Goal: Find specific page/section: Find specific page/section

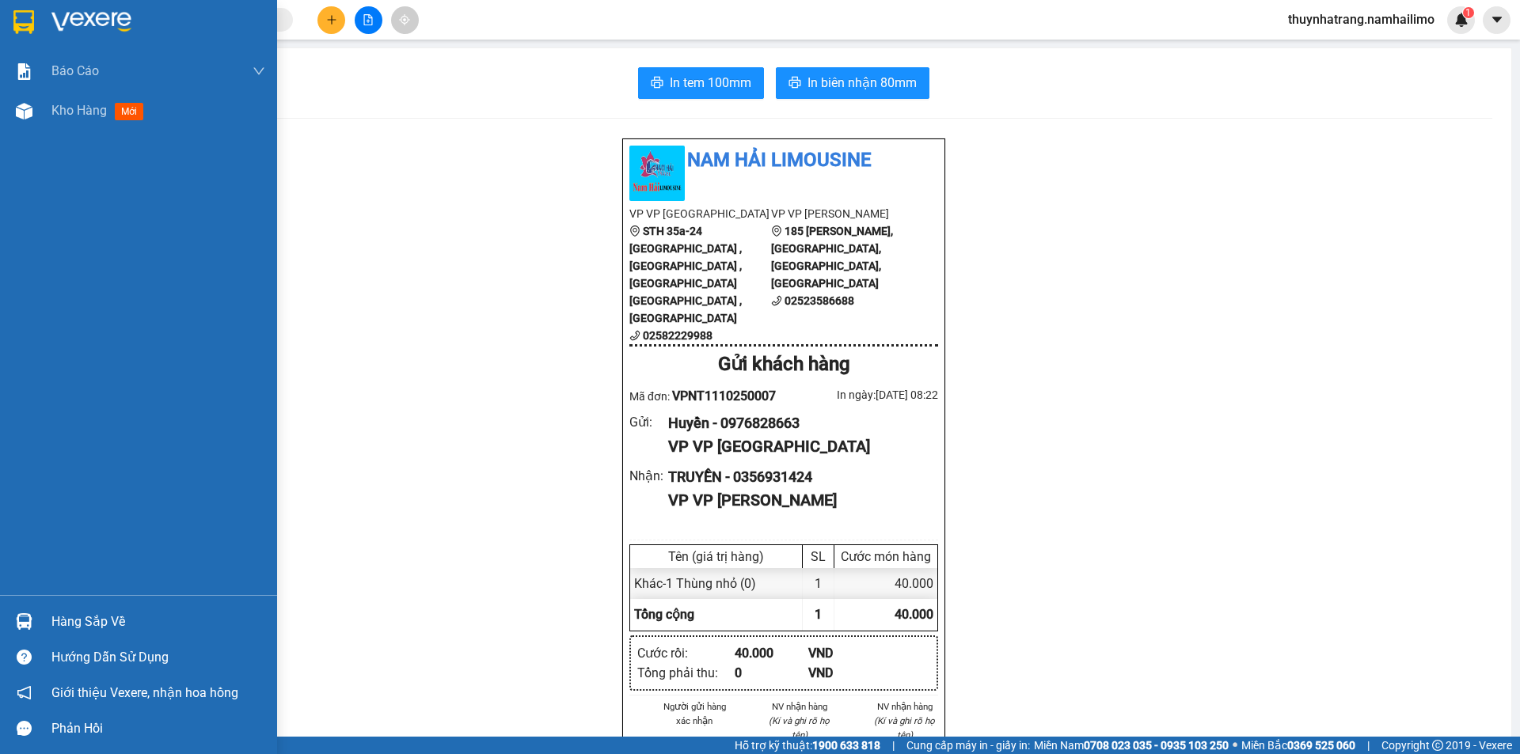
click at [102, 16] on img at bounding box center [91, 22] width 80 height 24
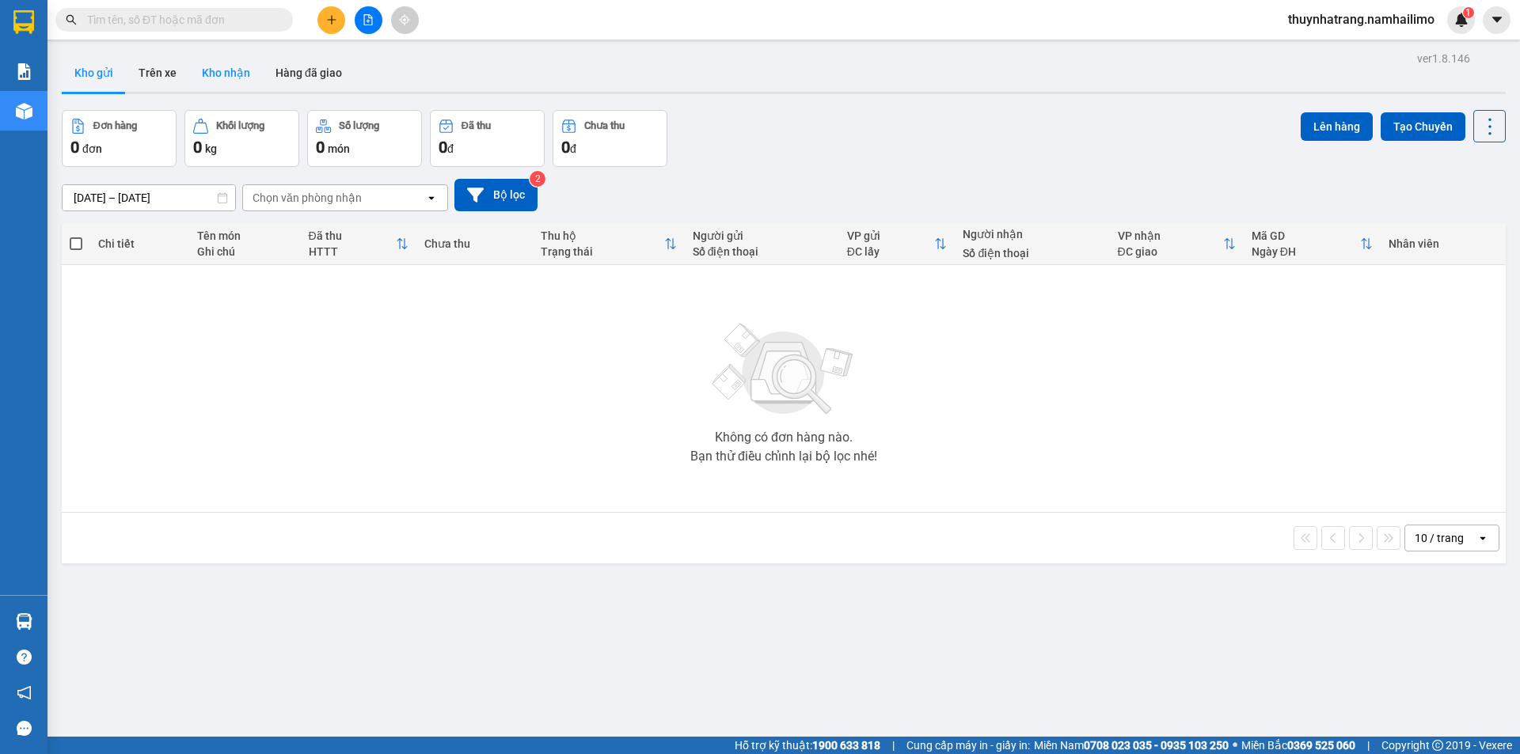
click at [219, 77] on button "Kho nhận" at bounding box center [226, 73] width 74 height 38
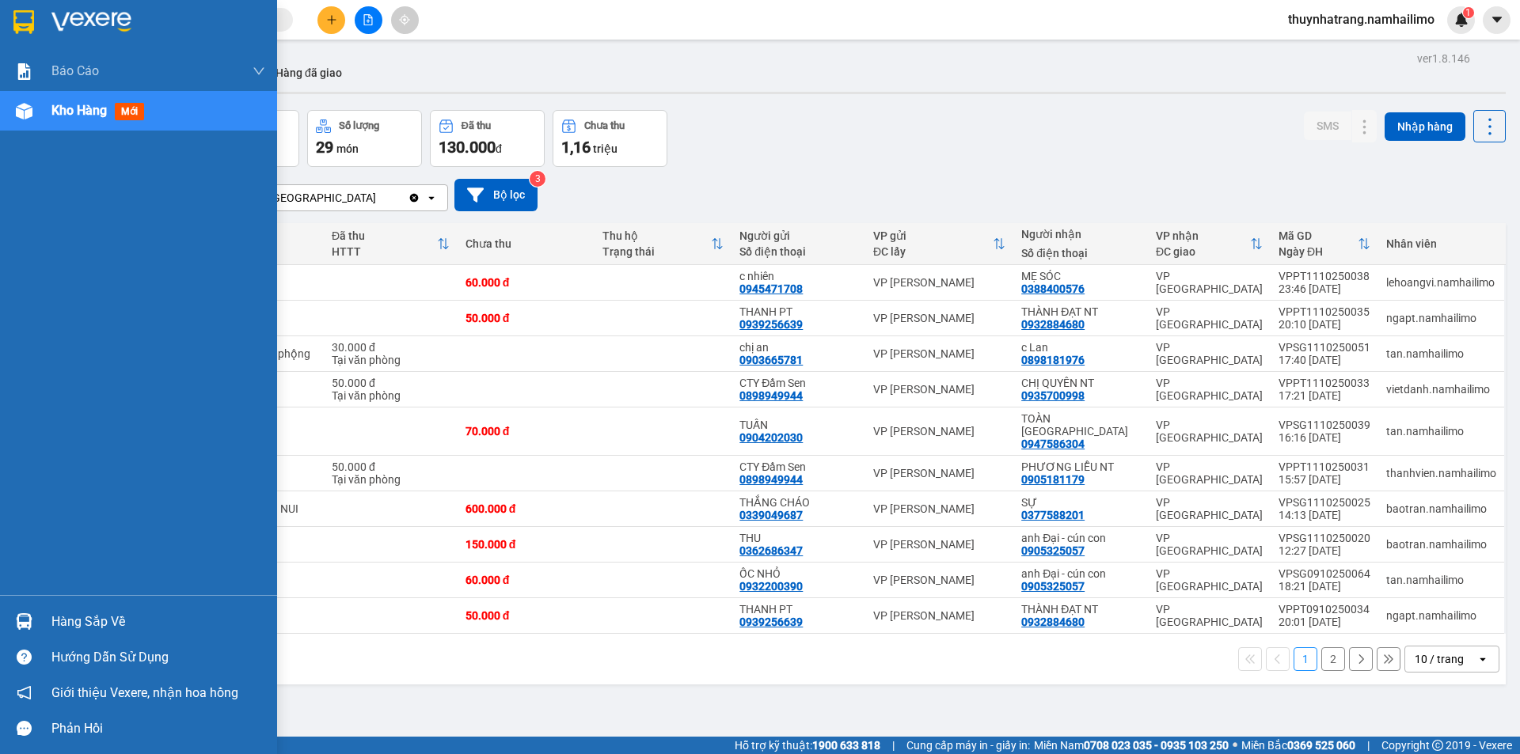
click at [77, 620] on div "Hàng sắp về" at bounding box center [158, 622] width 214 height 24
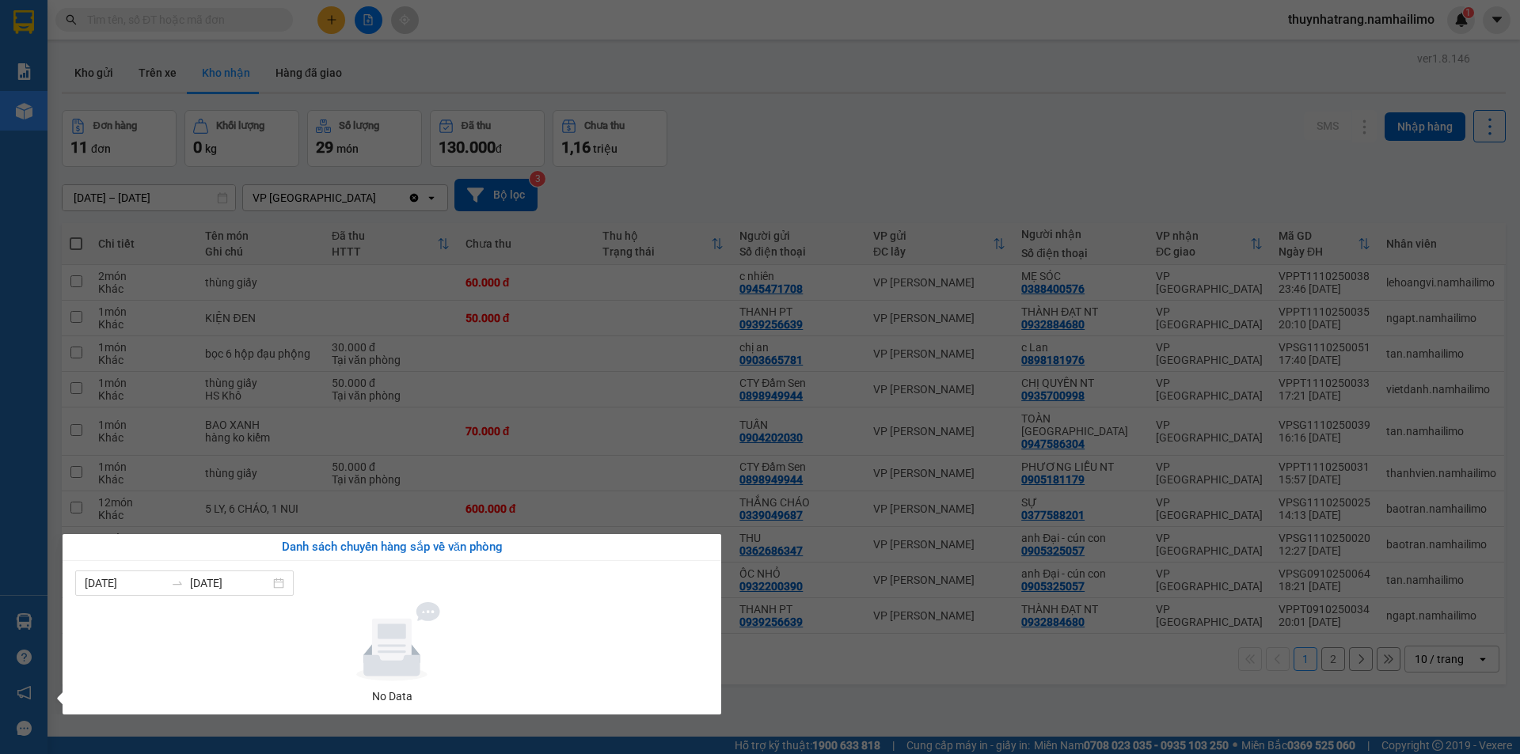
click at [636, 611] on div at bounding box center [392, 641] width 621 height 79
click at [1065, 119] on section "Kết quả tìm kiếm ( 0 ) Bộ lọc No Data thuynhatrang.namhailimo 1 Báo cáo Báo cáo…" at bounding box center [760, 377] width 1520 height 754
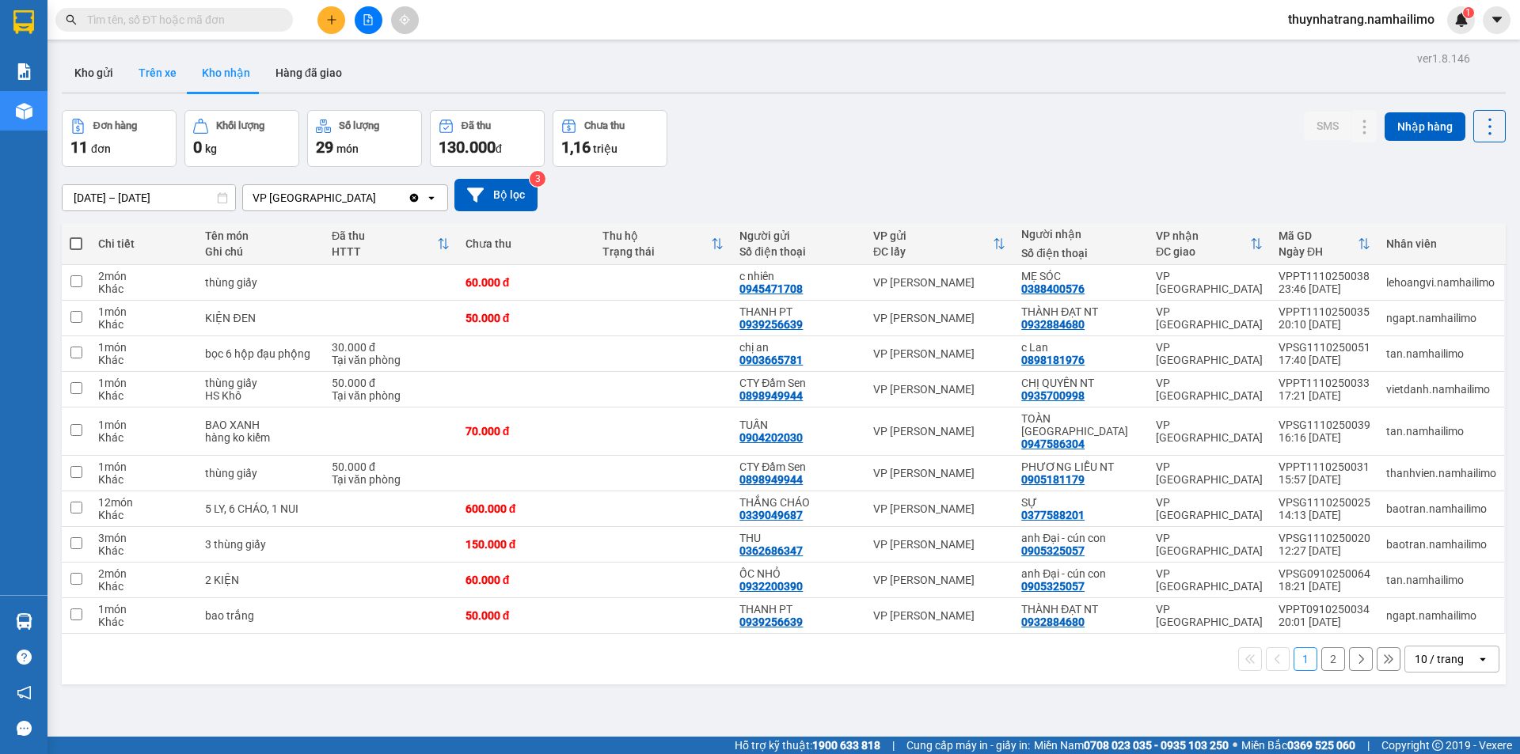
click at [160, 75] on button "Trên xe" at bounding box center [157, 73] width 63 height 38
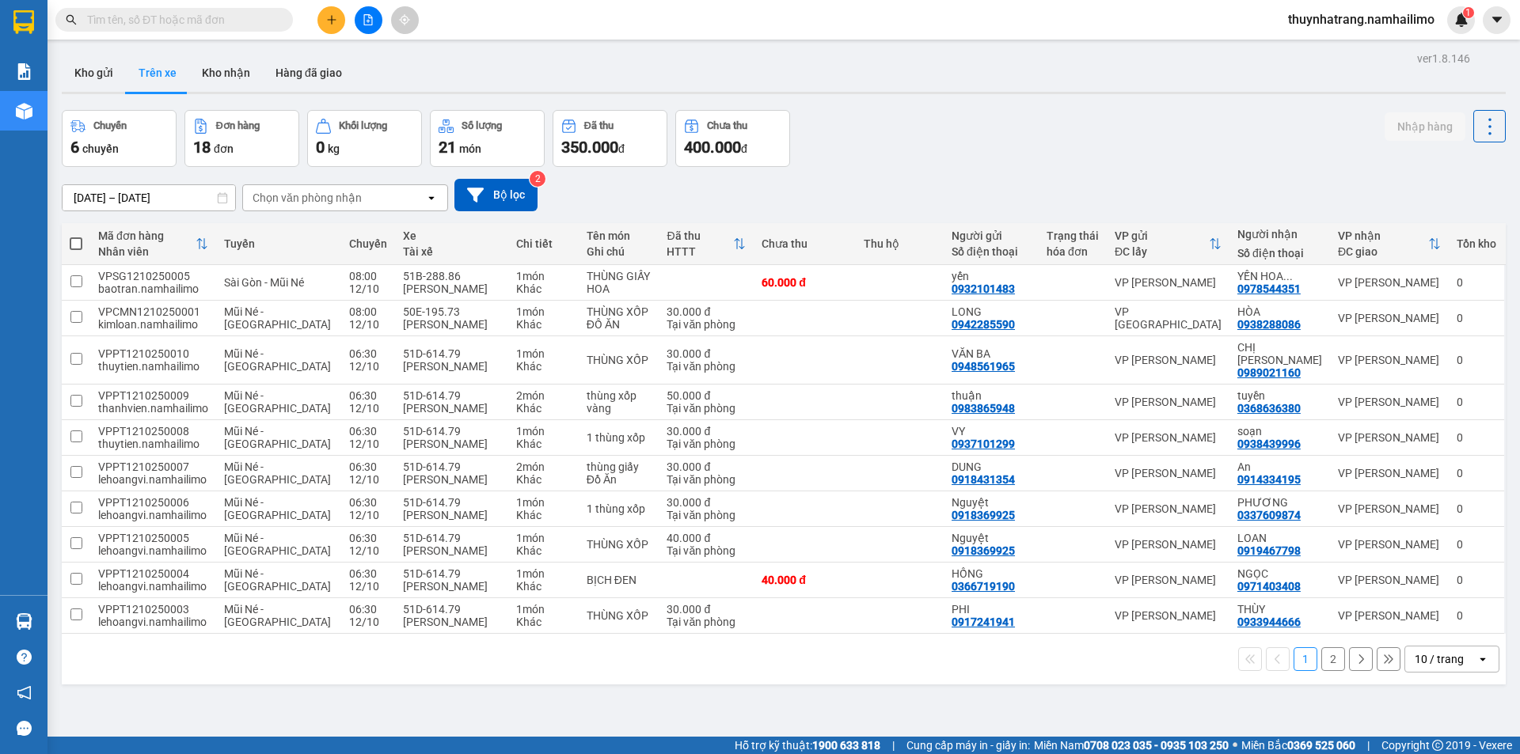
click at [378, 195] on div "Chọn văn phòng nhận" at bounding box center [334, 197] width 182 height 25
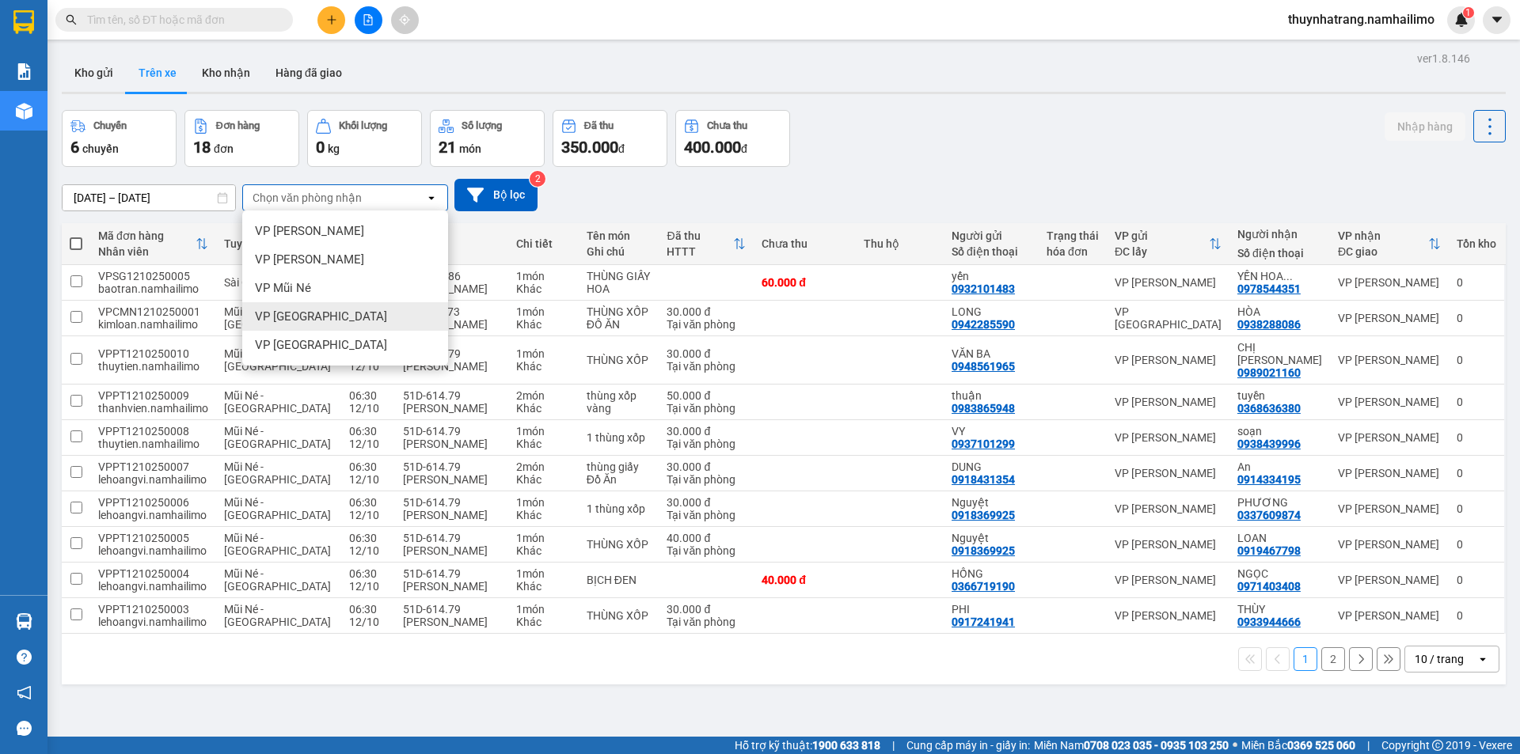
click at [357, 319] on div "VP [GEOGRAPHIC_DATA]" at bounding box center [345, 316] width 206 height 28
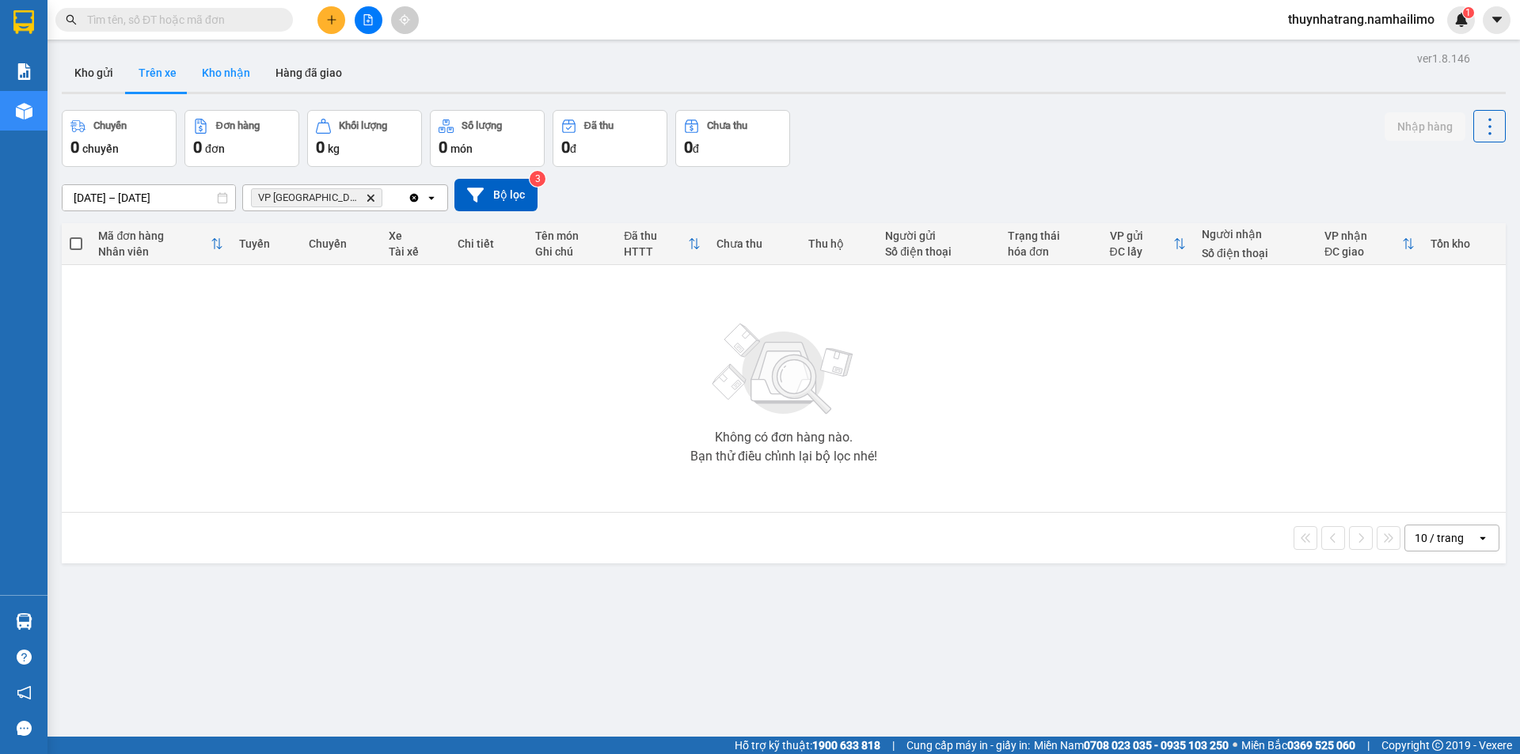
click at [238, 78] on button "Kho nhận" at bounding box center [226, 73] width 74 height 38
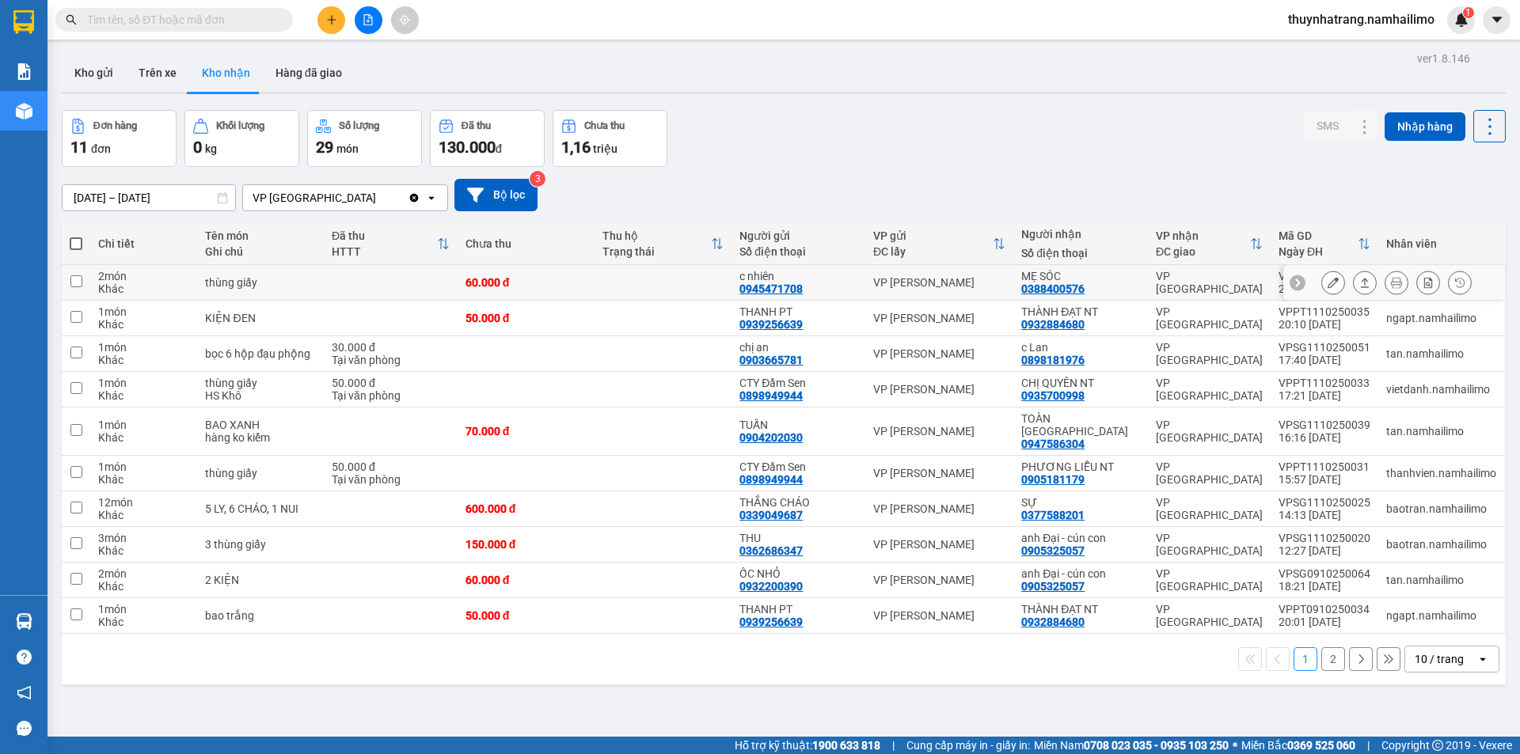
scroll to position [73, 0]
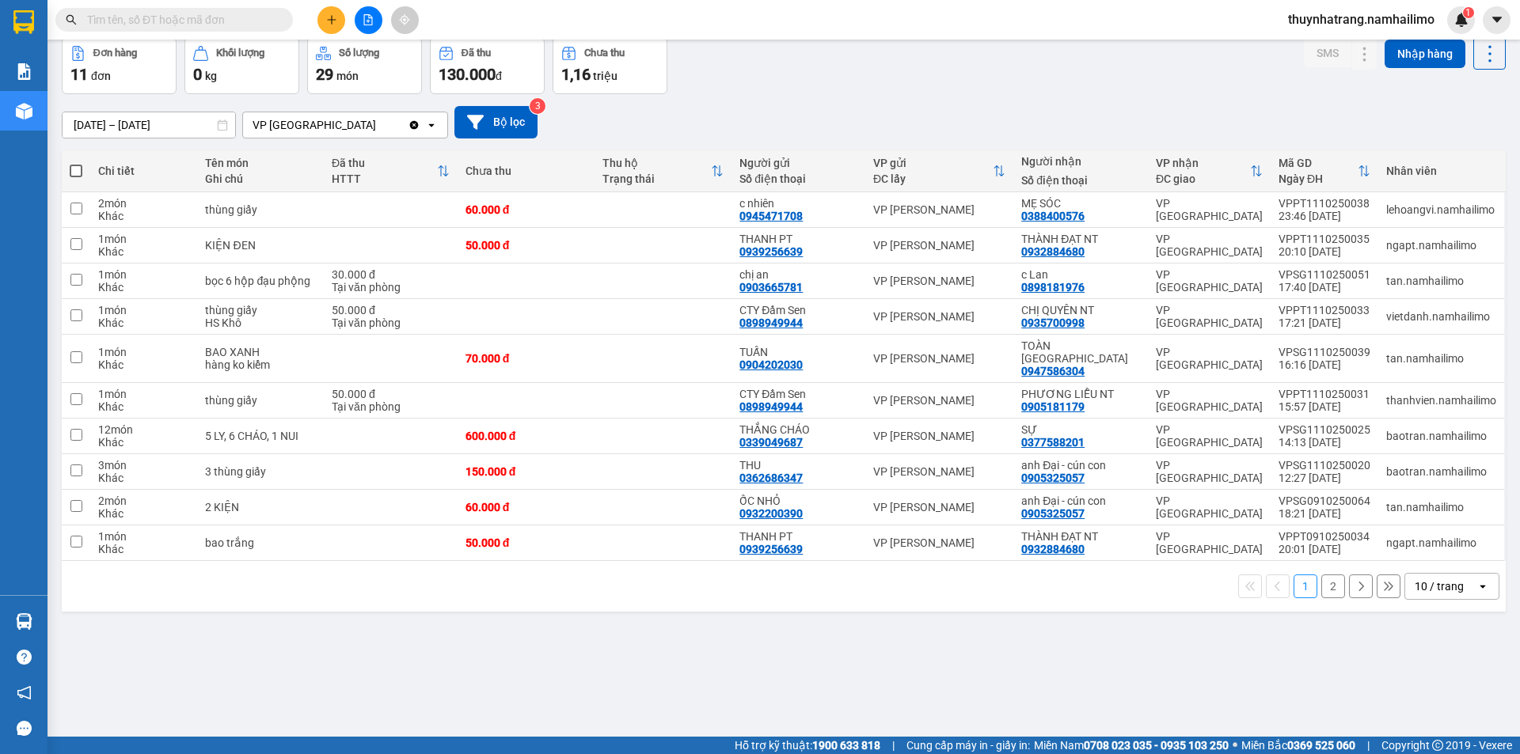
click at [1322, 575] on button "2" at bounding box center [1333, 587] width 24 height 24
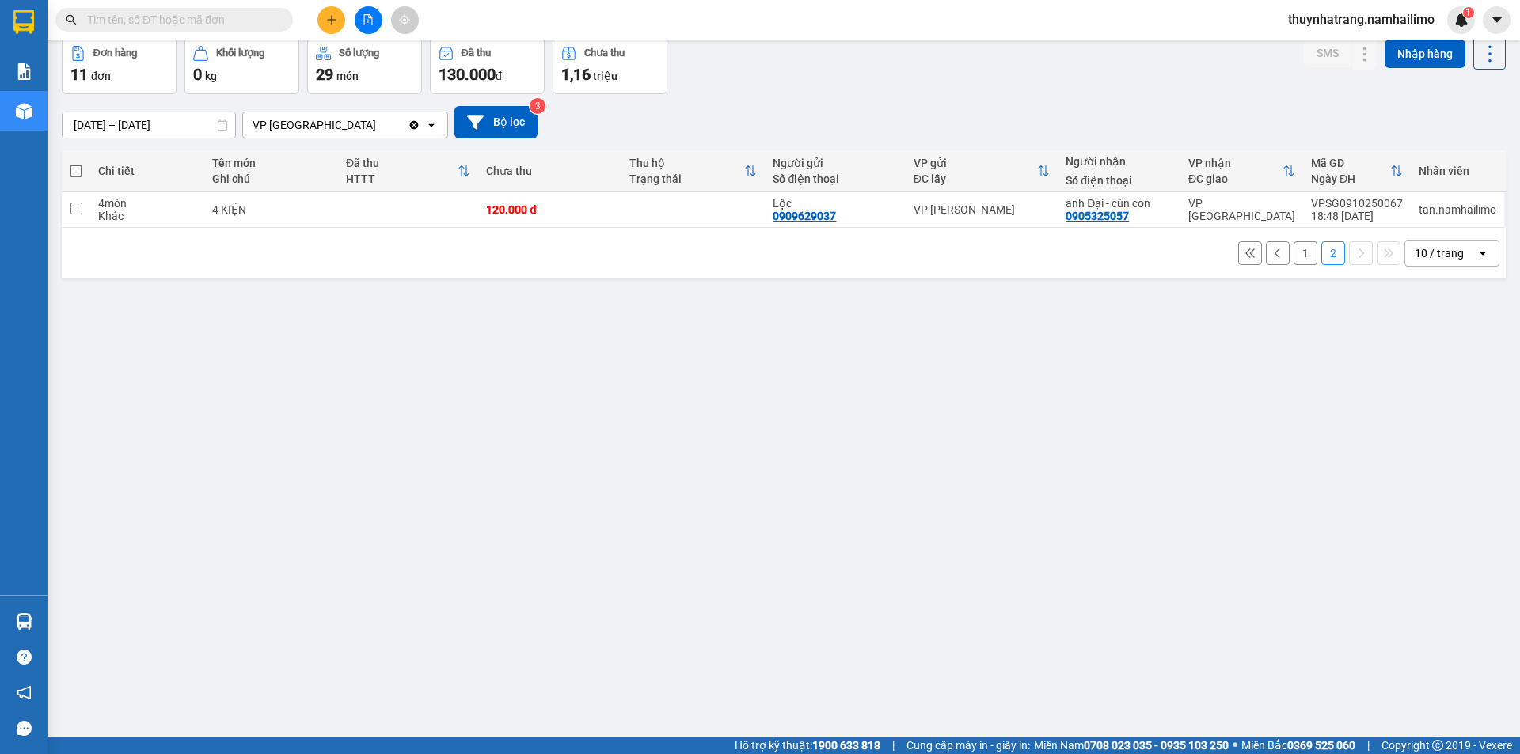
click at [1294, 258] on button "1" at bounding box center [1306, 253] width 24 height 24
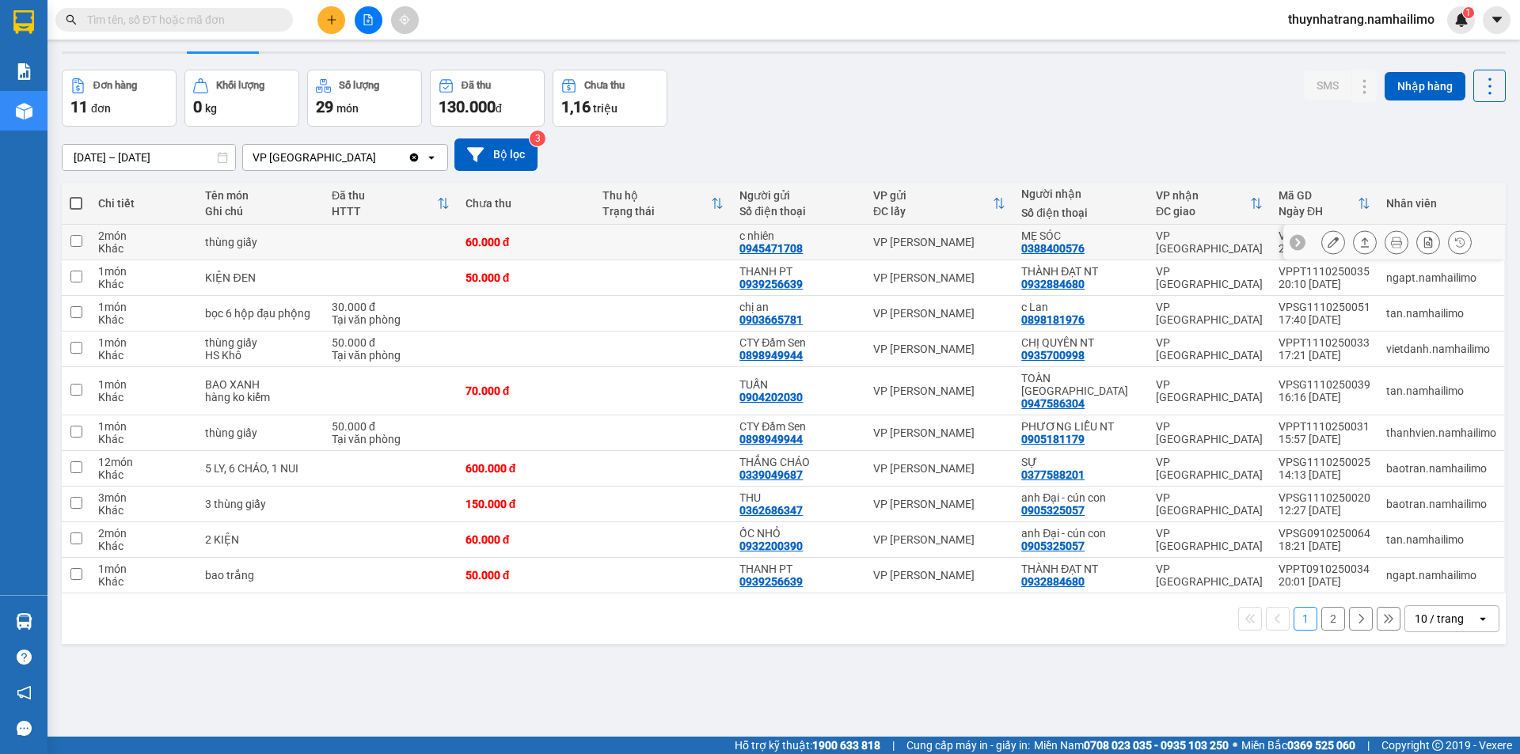
scroll to position [0, 0]
